Goal: Task Accomplishment & Management: Manage account settings

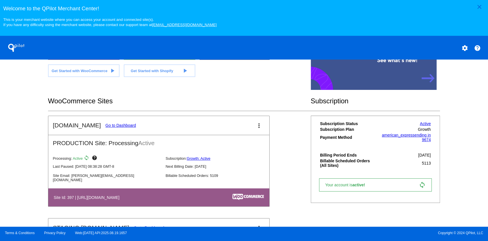
click at [119, 127] on link "Go to Dashboard" at bounding box center [120, 125] width 31 height 5
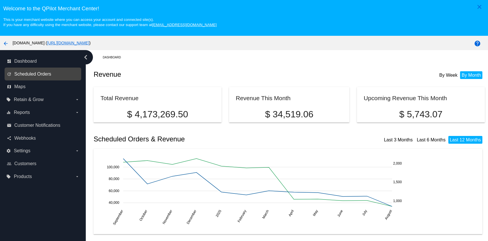
click at [46, 74] on span "Scheduled Orders" at bounding box center [32, 73] width 37 height 5
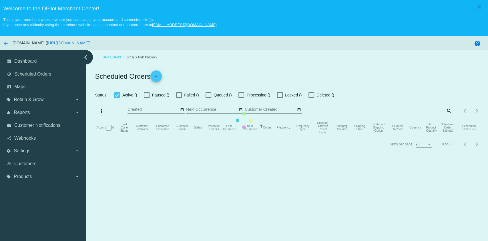
checkbox input "true"
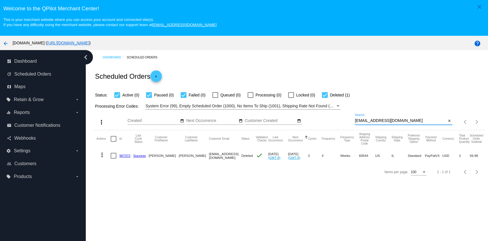
click at [397, 121] on input "[EMAIL_ADDRESS][DOMAIN_NAME]" at bounding box center [400, 120] width 91 height 5
paste input "sueward2007"
click at [102, 154] on mat-icon "more_vert" at bounding box center [102, 154] width 7 height 7
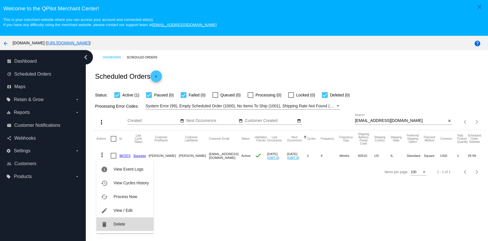
click at [135, 221] on button "delete Delete" at bounding box center [124, 224] width 57 height 14
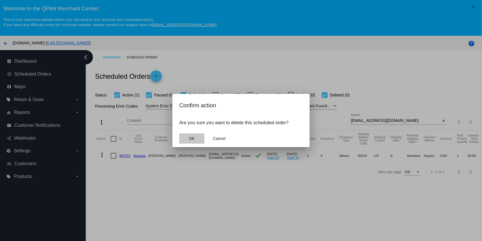
click at [197, 138] on button "OK" at bounding box center [191, 138] width 25 height 10
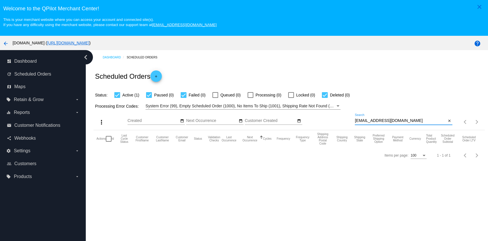
click at [418, 122] on input "[EMAIL_ADDRESS][DOMAIN_NAME]" at bounding box center [400, 120] width 91 height 5
type input "[EMAIL_ADDRESS][DOMAIN_NAME]"
